Goal: Information Seeking & Learning: Learn about a topic

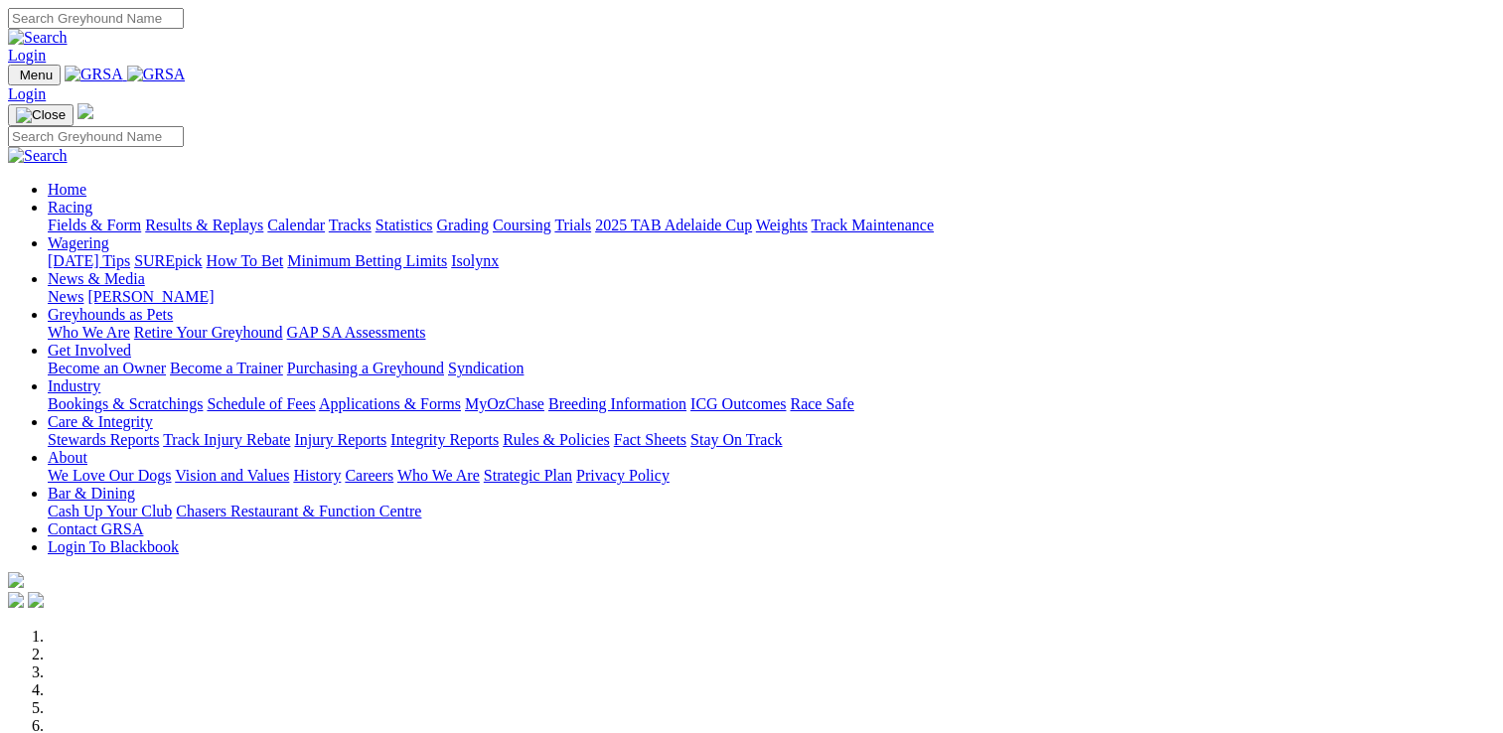
scroll to position [795, 0]
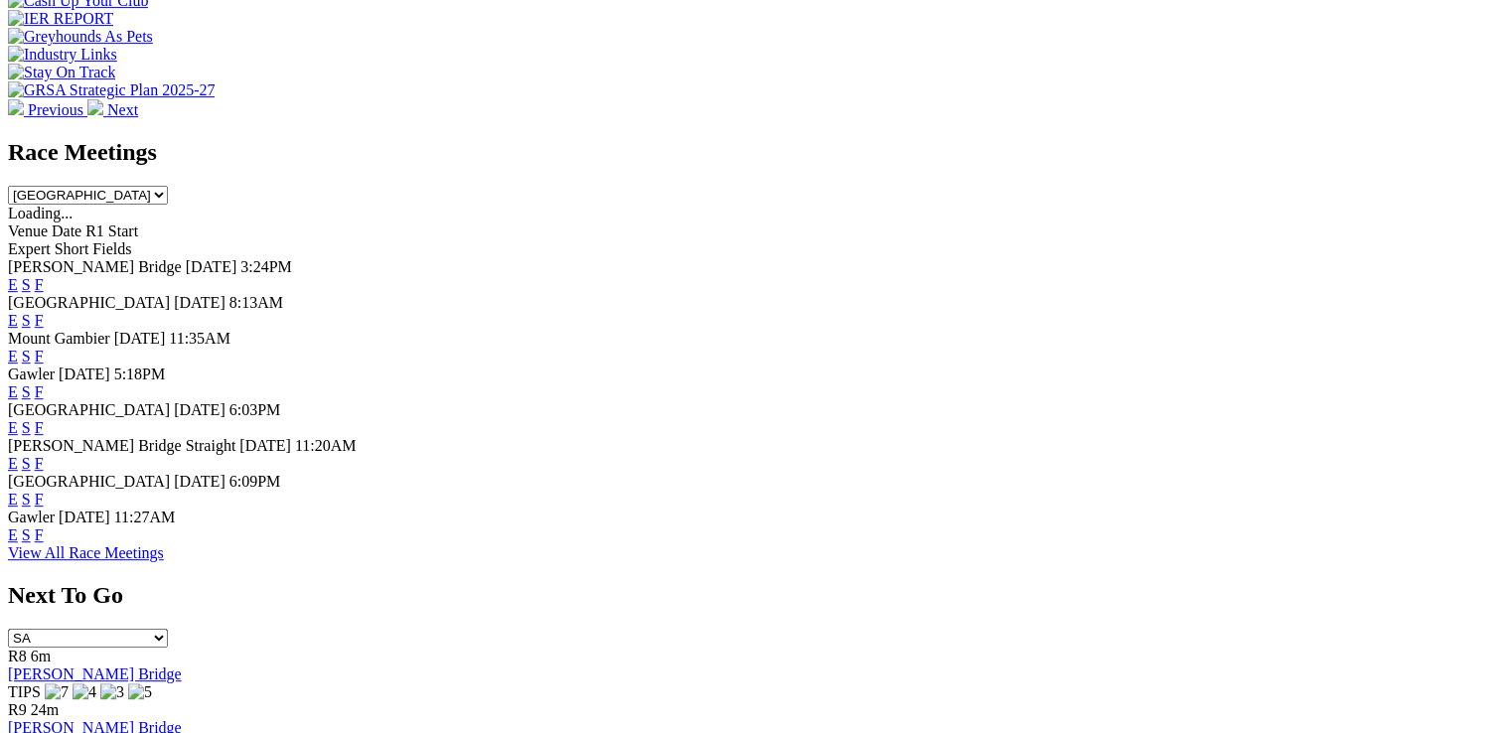
click at [44, 544] on link "F" at bounding box center [39, 535] width 9 height 17
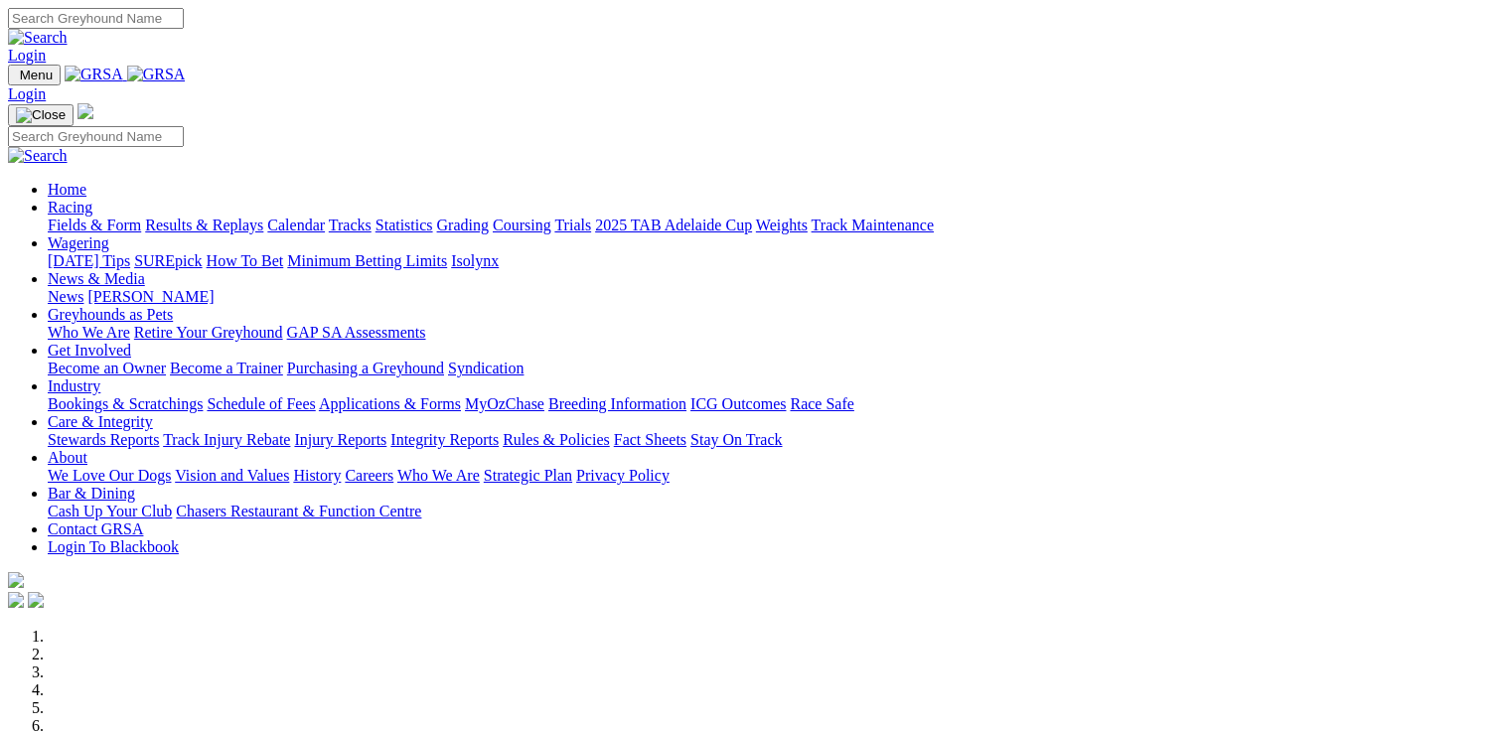
scroll to position [796, 0]
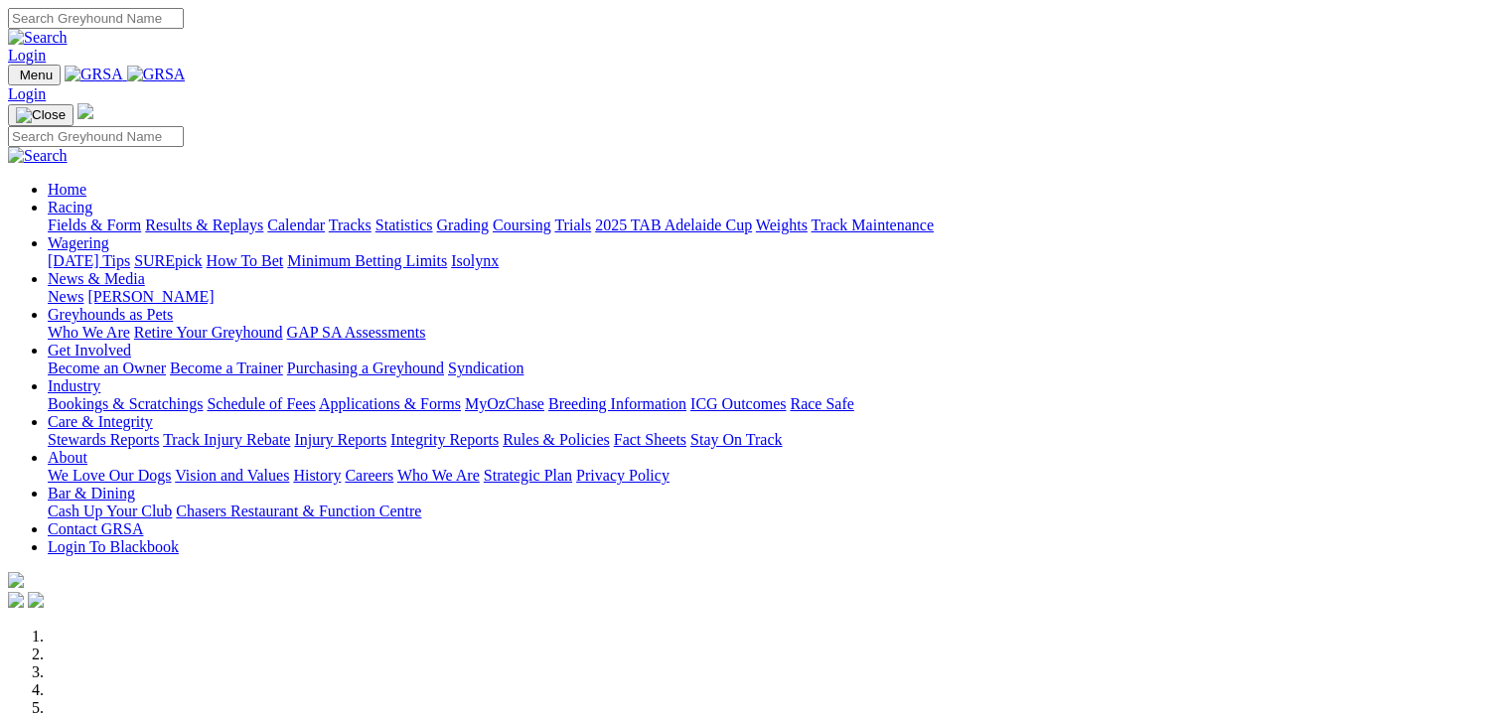
scroll to position [994, 0]
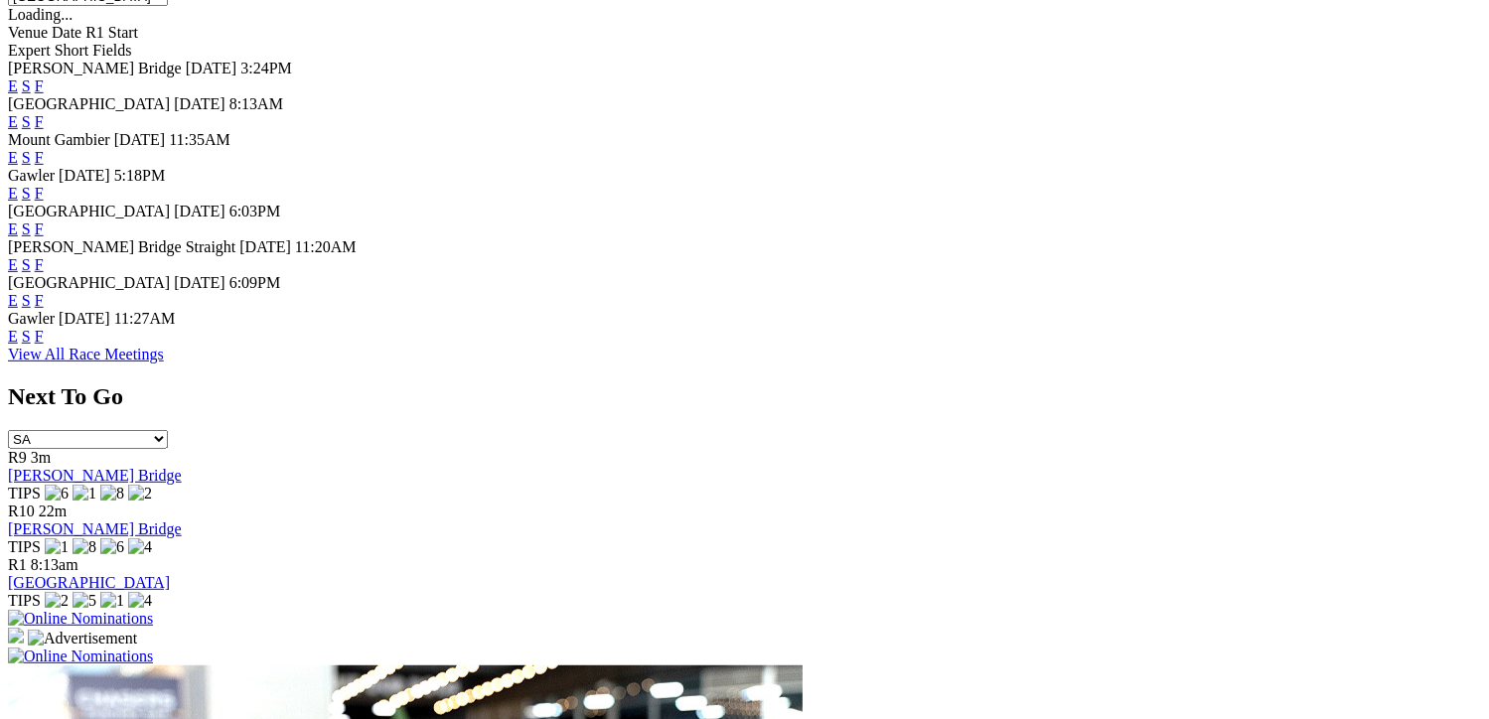
click at [44, 309] on link "F" at bounding box center [39, 300] width 9 height 17
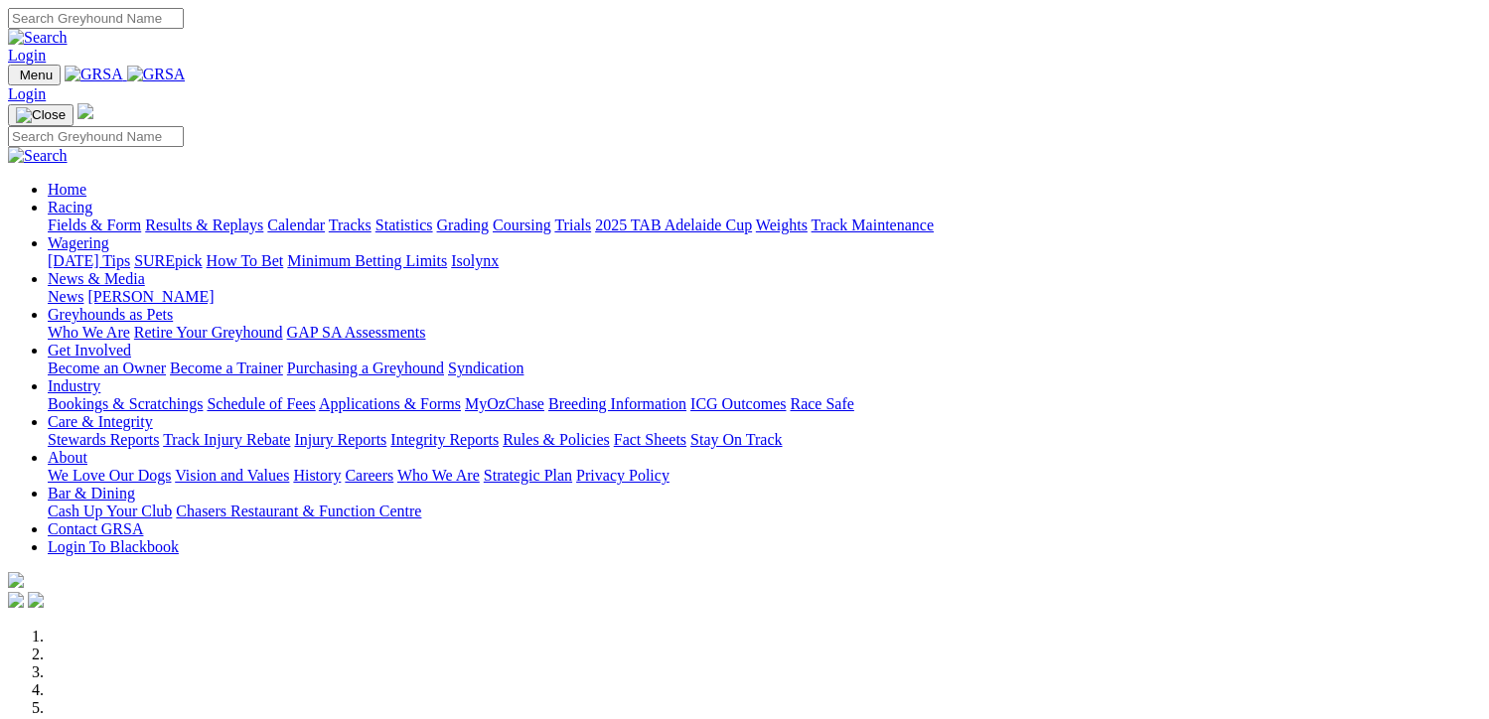
scroll to position [994, 0]
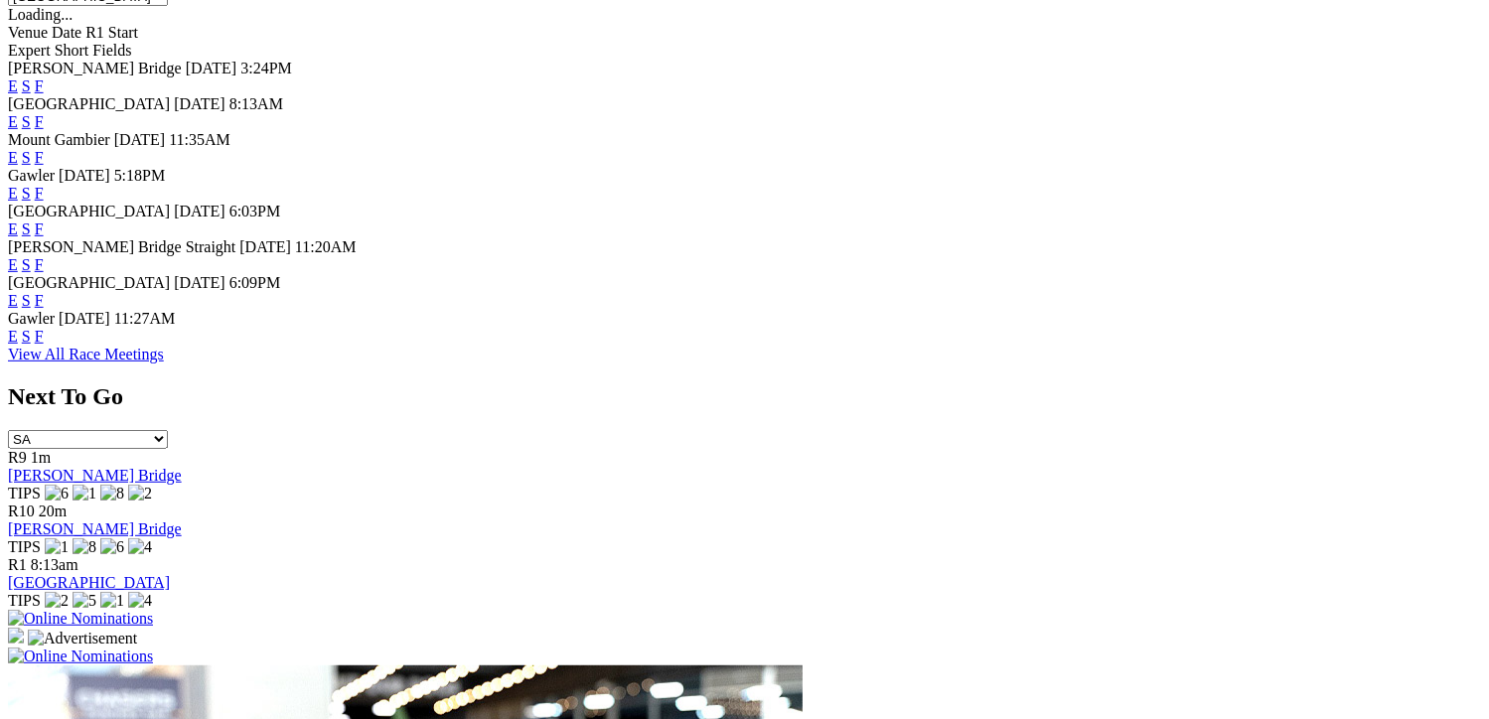
click at [170, 205] on span "[GEOGRAPHIC_DATA]" at bounding box center [89, 211] width 162 height 17
click at [44, 221] on link "F" at bounding box center [39, 229] width 9 height 17
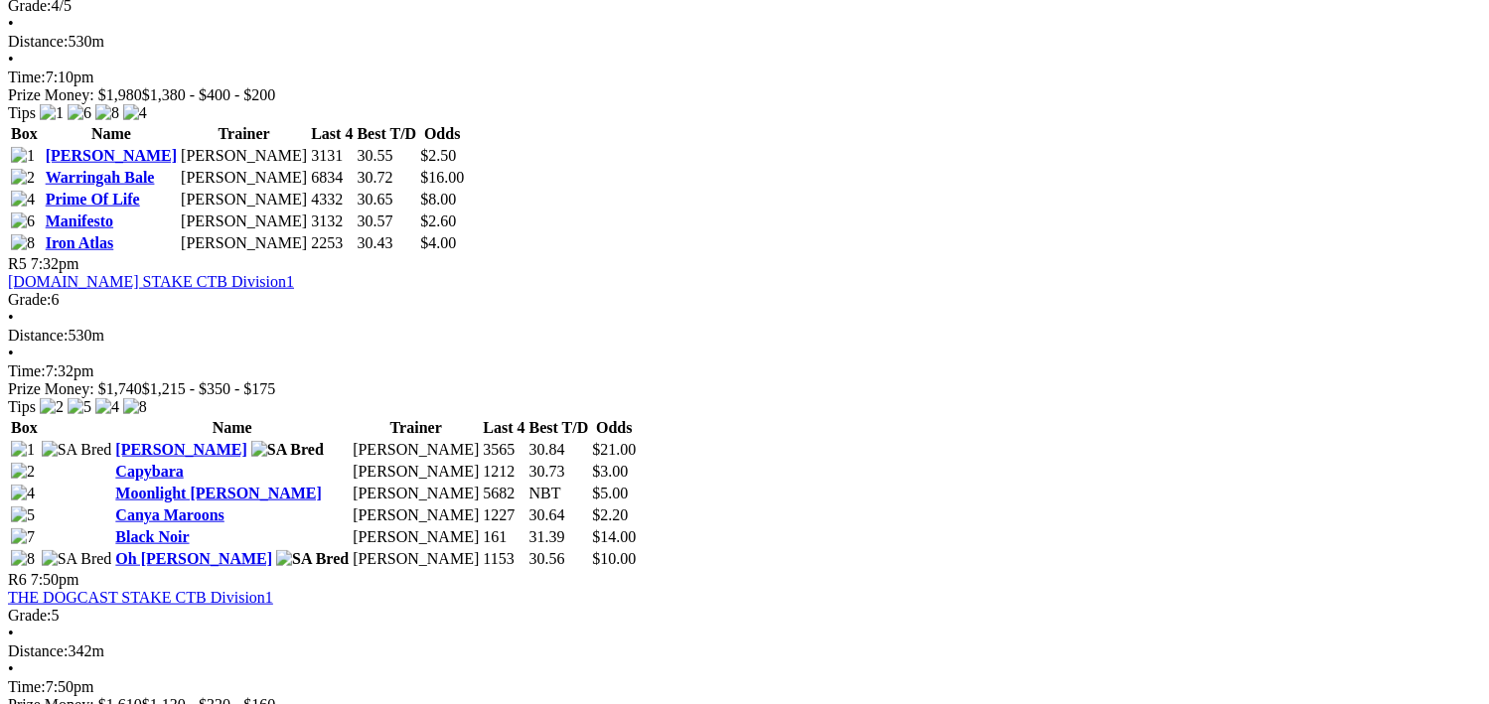
scroll to position [2087, 0]
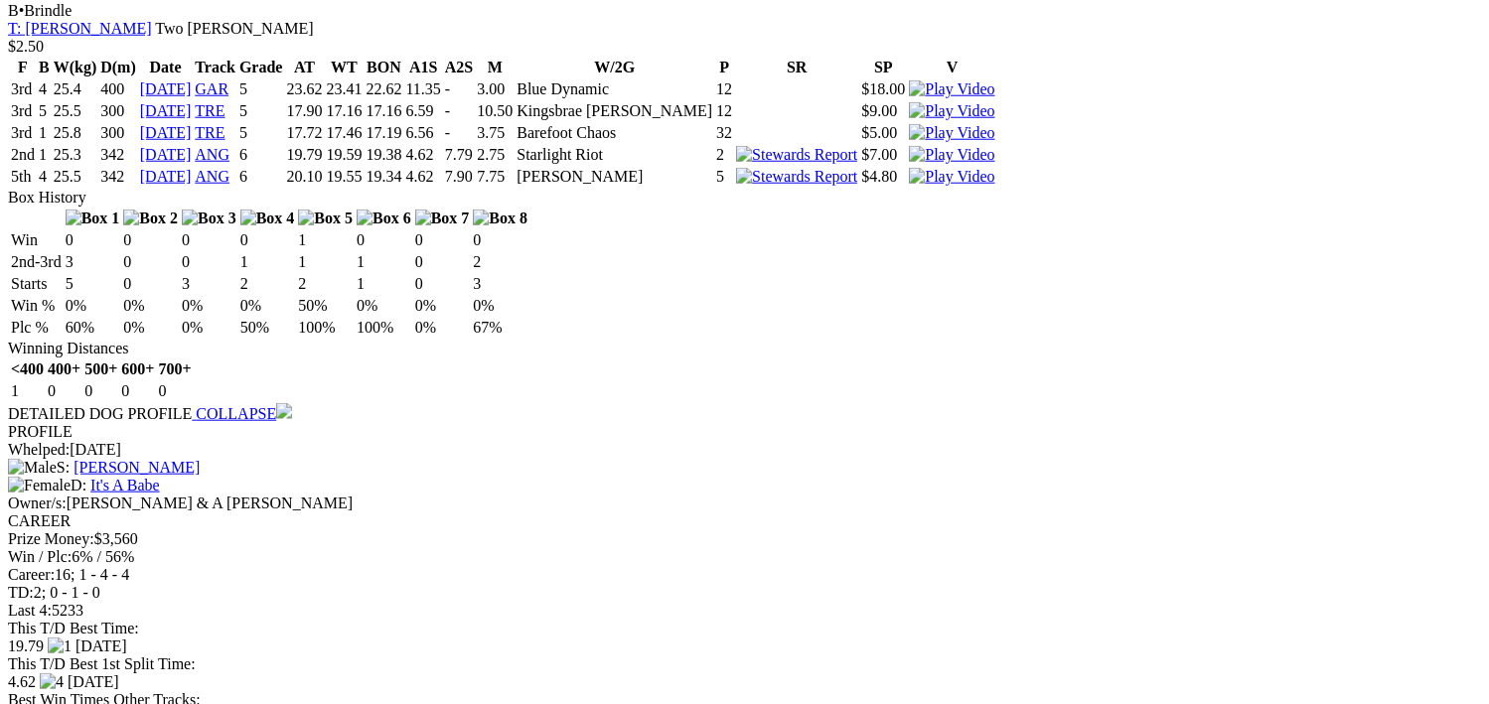
scroll to position [1888, 0]
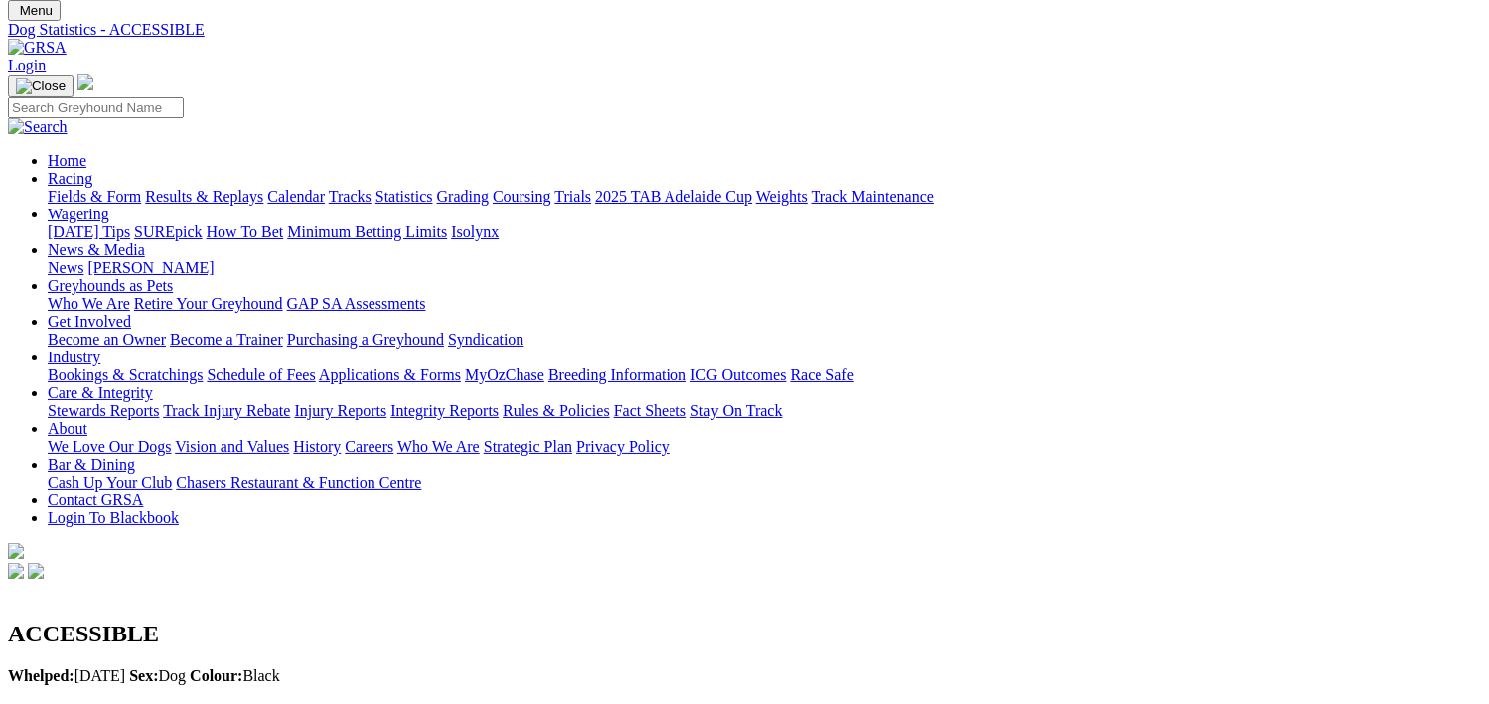
scroll to position [99, 0]
